Goal: Find specific page/section: Find specific page/section

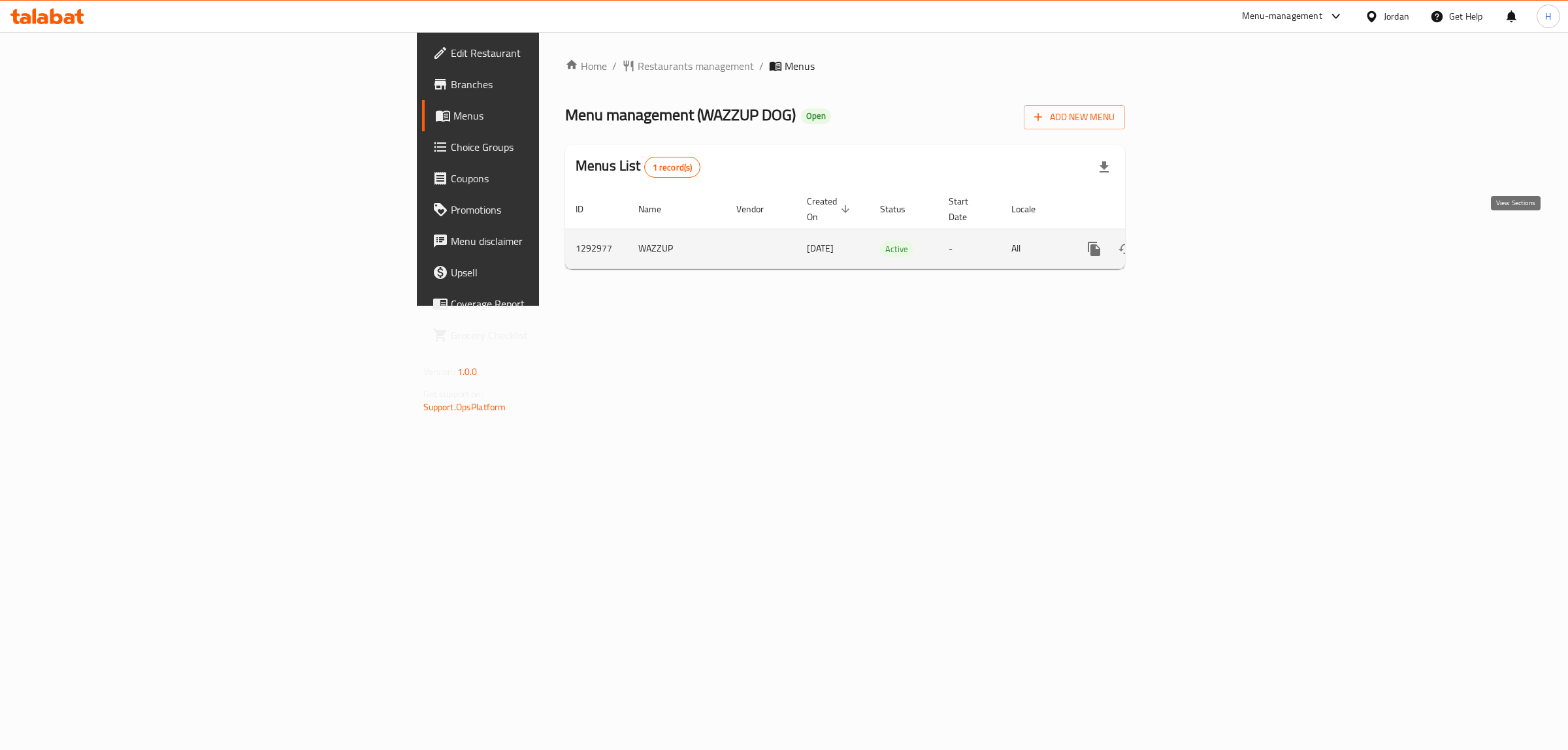
click at [1196, 241] on icon "enhanced table" at bounding box center [1188, 249] width 15 height 15
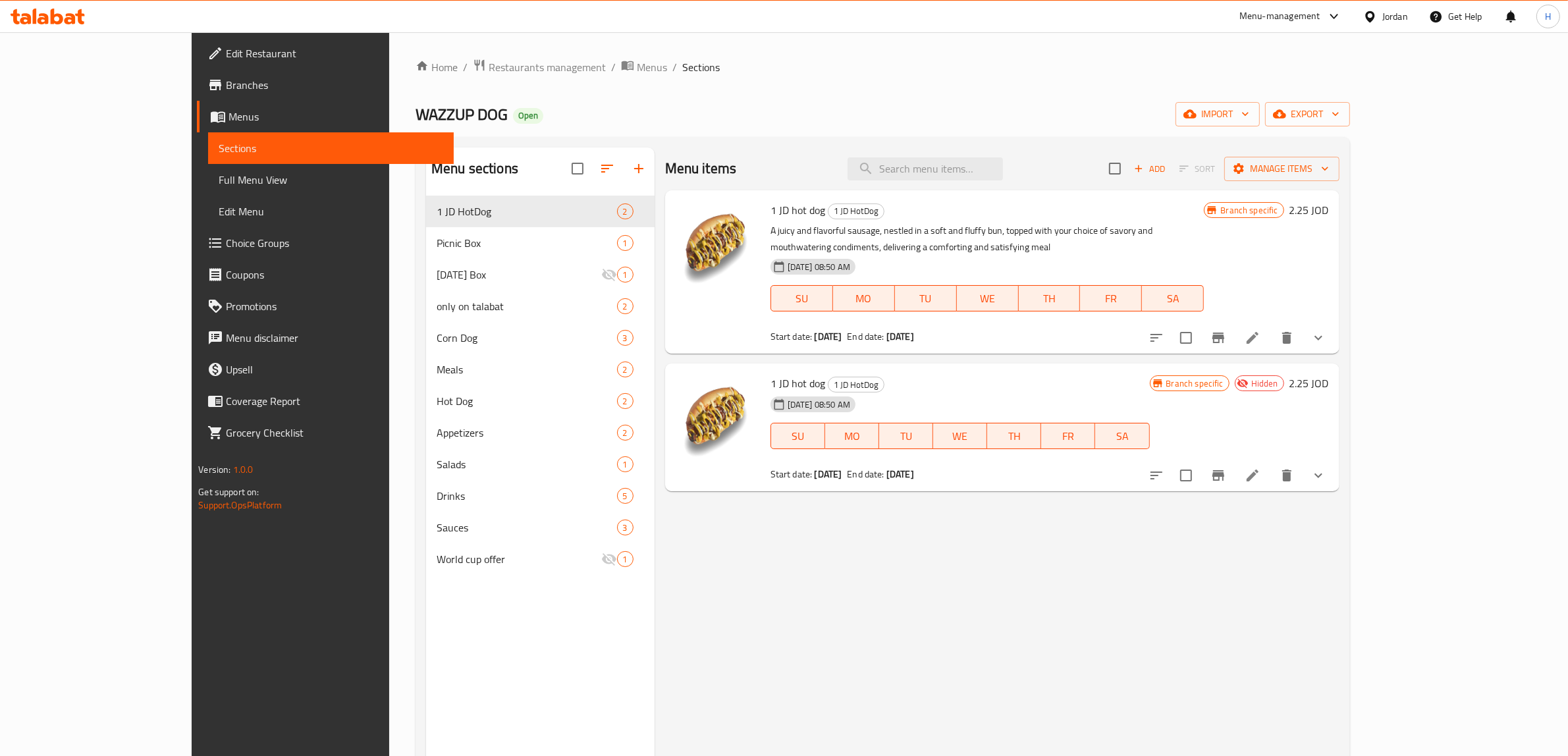
click at [208, 166] on link "Full Menu View" at bounding box center [331, 179] width 245 height 32
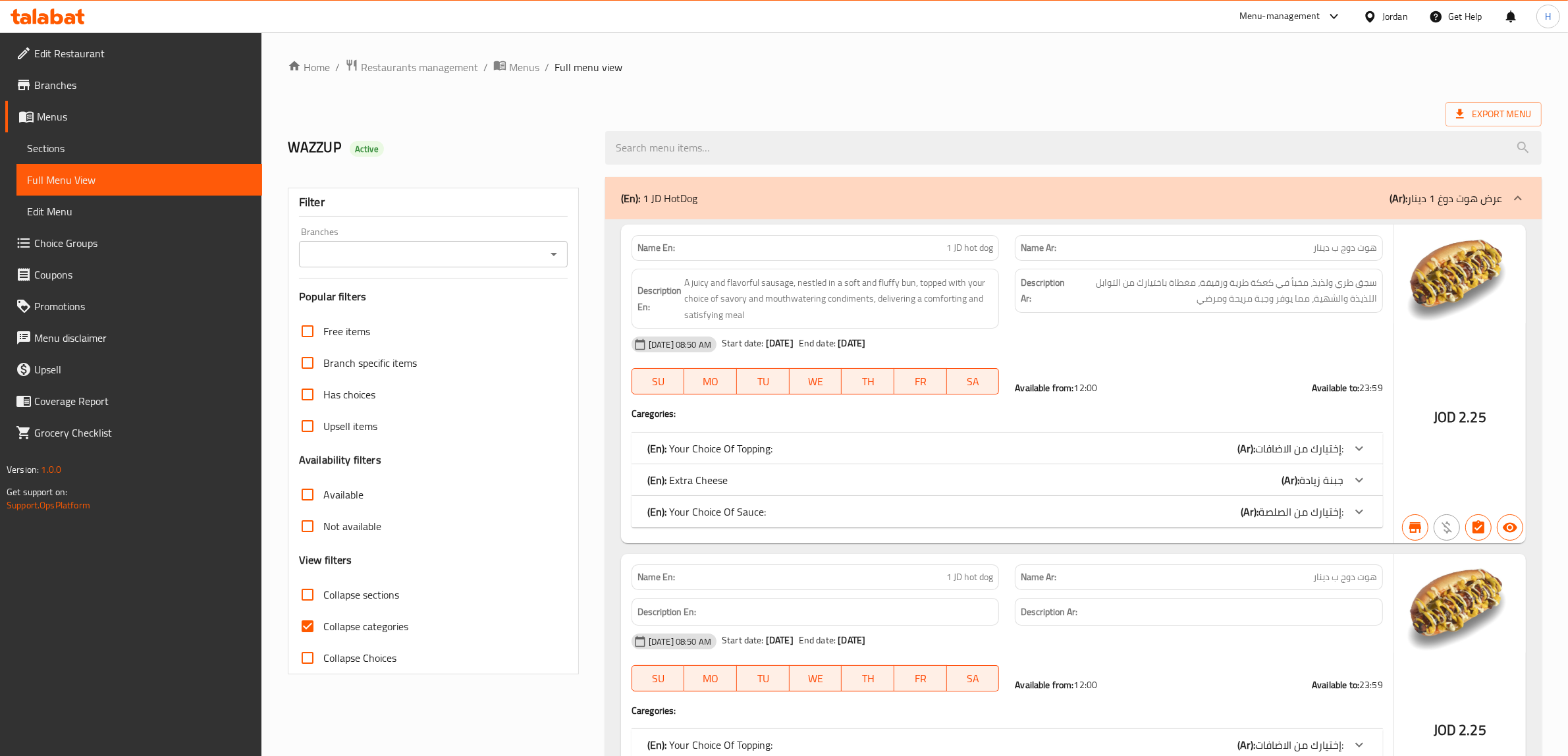
click at [650, 251] on strong "Name En:" at bounding box center [656, 248] width 38 height 14
copy strong "Name En:"
click at [367, 157] on h2 "WAZZUP Active" at bounding box center [438, 147] width 302 height 20
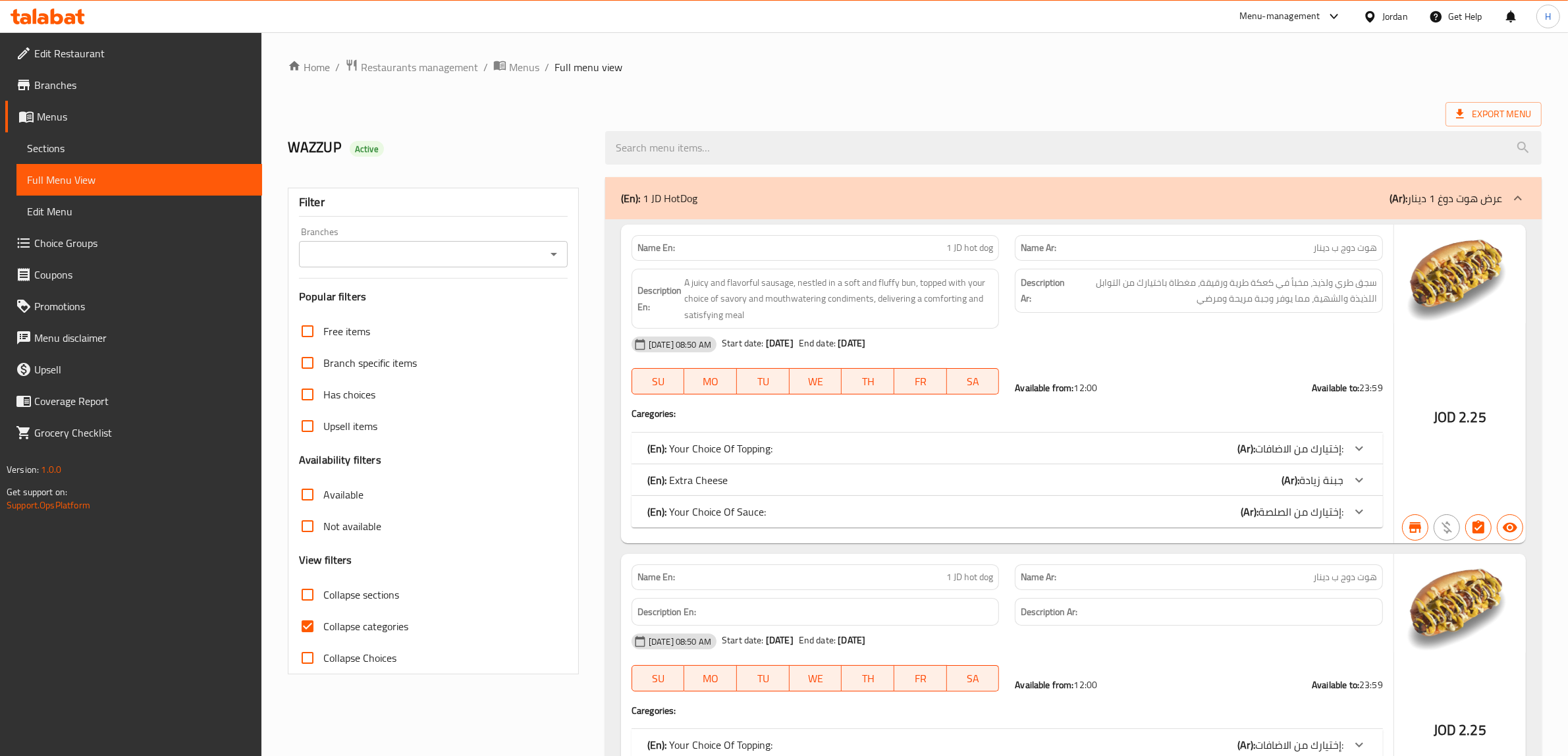
click at [367, 157] on h2 "WAZZUP Active" at bounding box center [438, 147] width 302 height 20
click at [367, 150] on span "Active" at bounding box center [367, 149] width 34 height 13
copy span "Active"
click at [308, 627] on input "Collapse categories" at bounding box center [307, 626] width 32 height 32
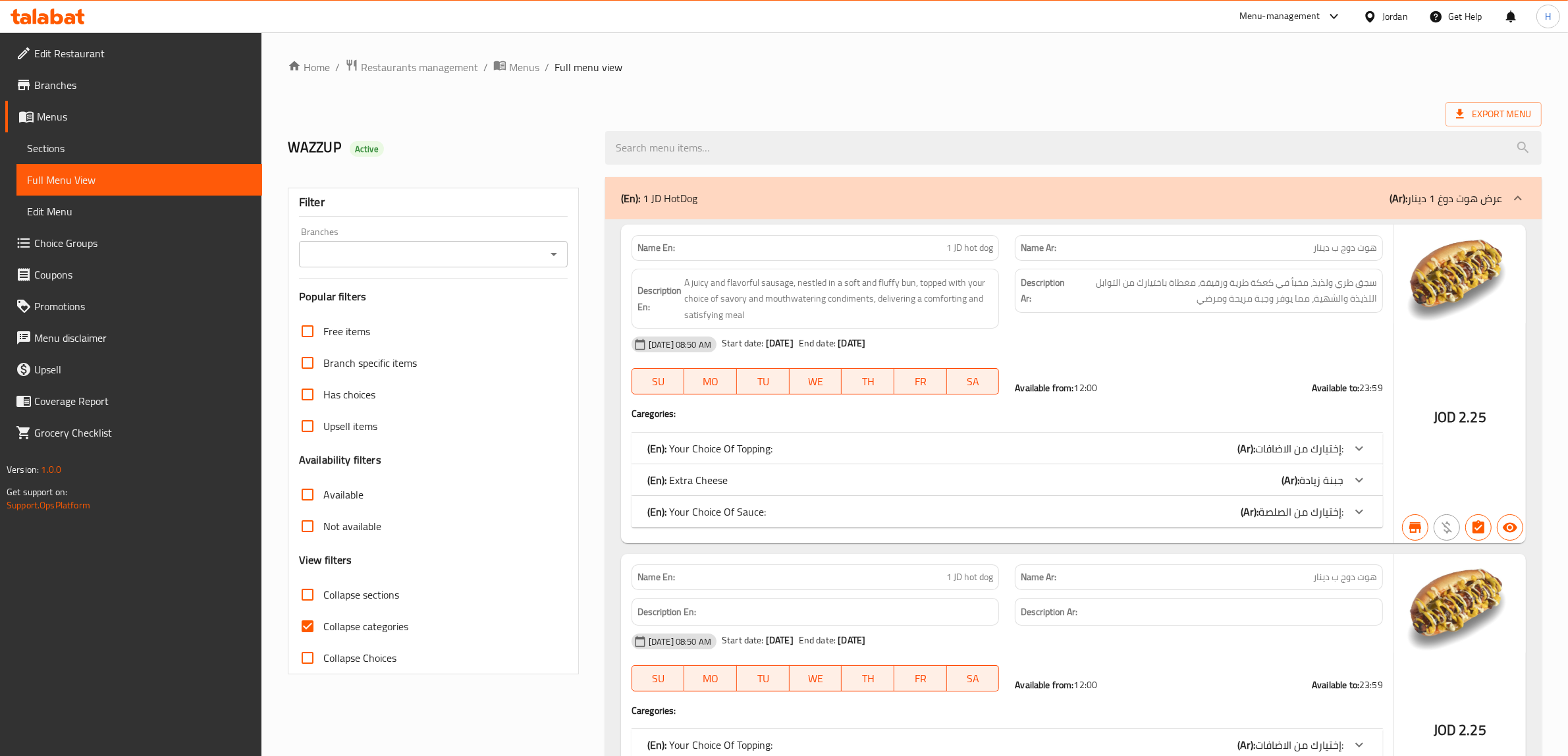
checkbox input "false"
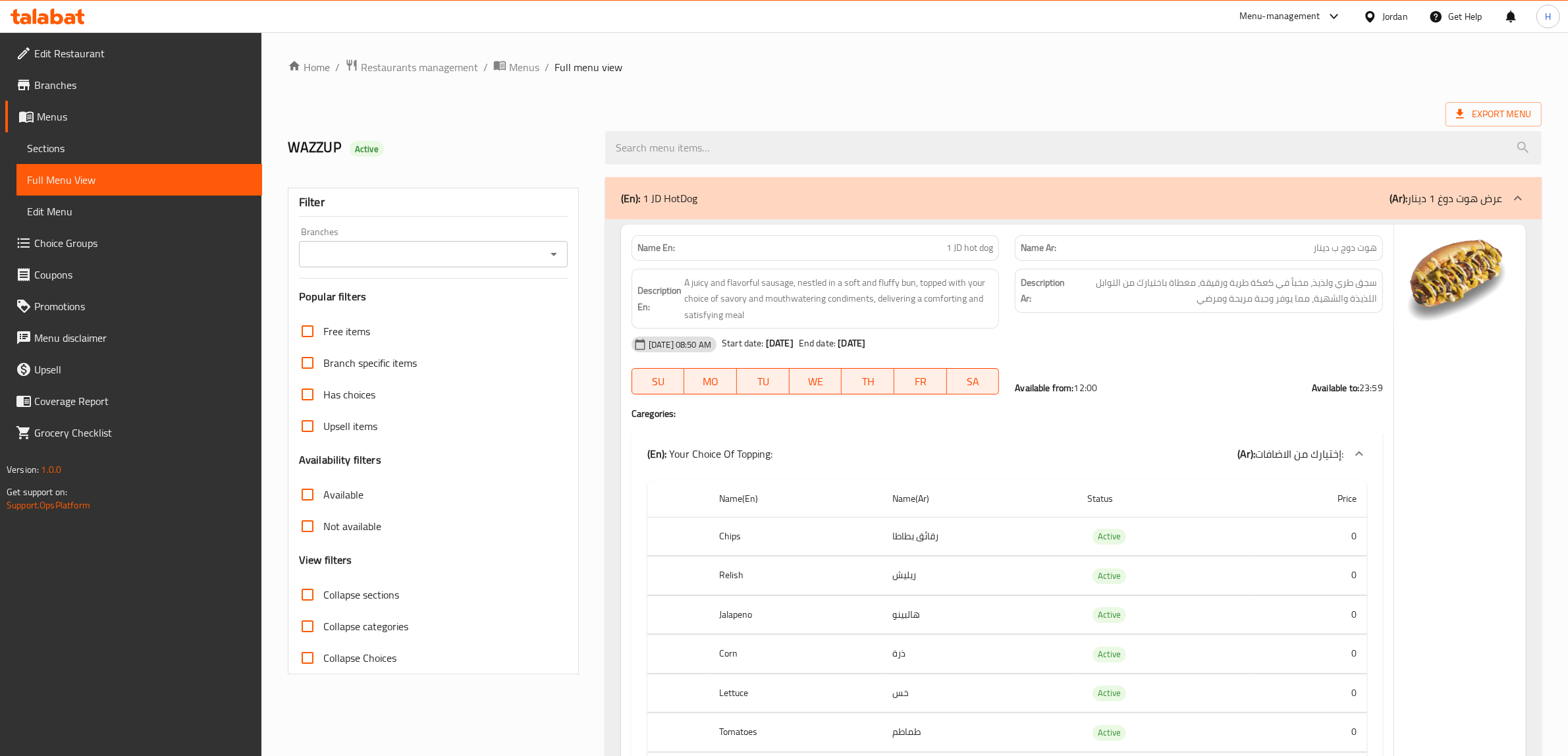
click at [449, 129] on div "WAZZUP Active" at bounding box center [438, 148] width 317 height 58
click at [356, 147] on span "Active" at bounding box center [367, 149] width 34 height 13
copy span "Active"
click at [480, 132] on div "WAZZUP Active" at bounding box center [438, 148] width 317 height 58
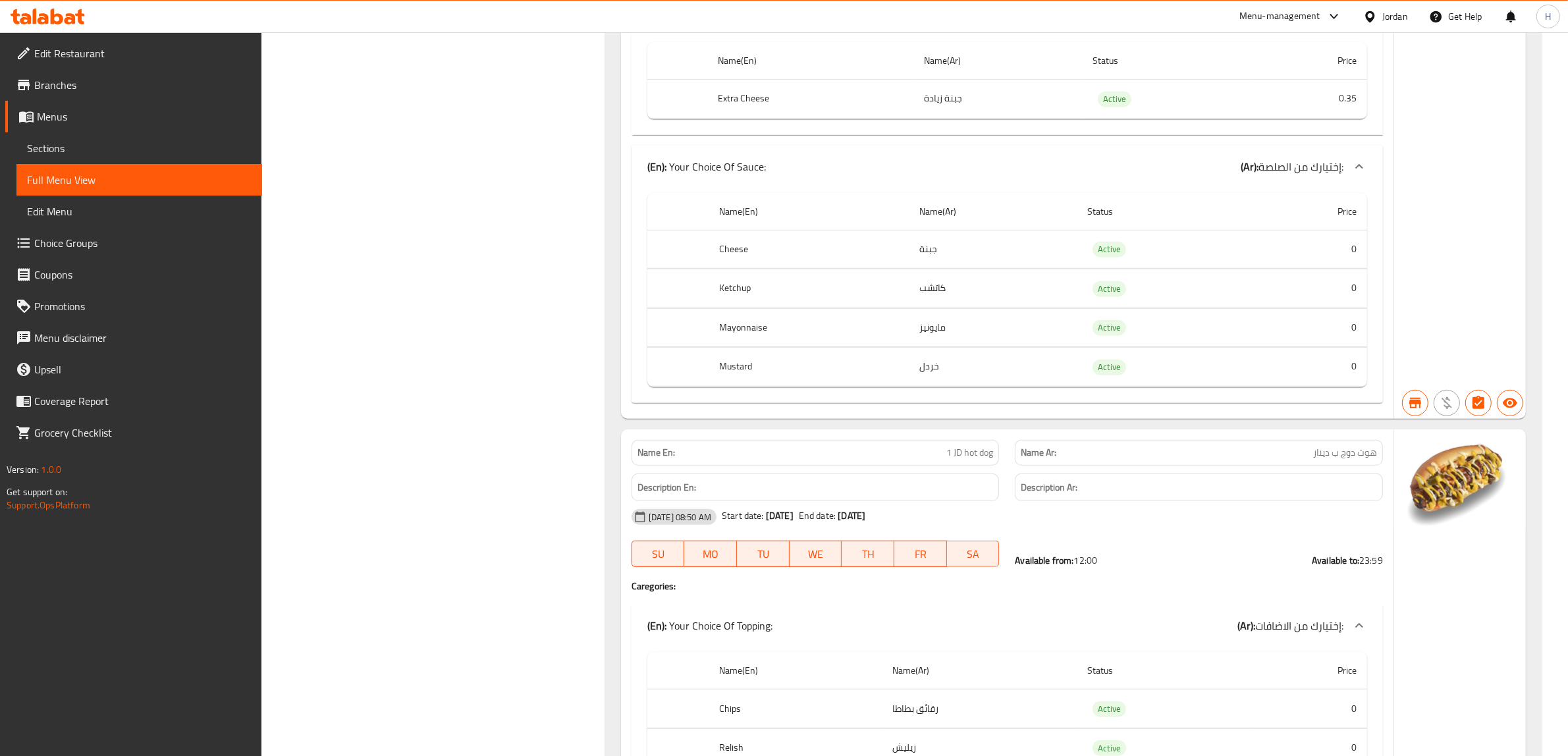
scroll to position [659, 0]
